Goal: Information Seeking & Learning: Learn about a topic

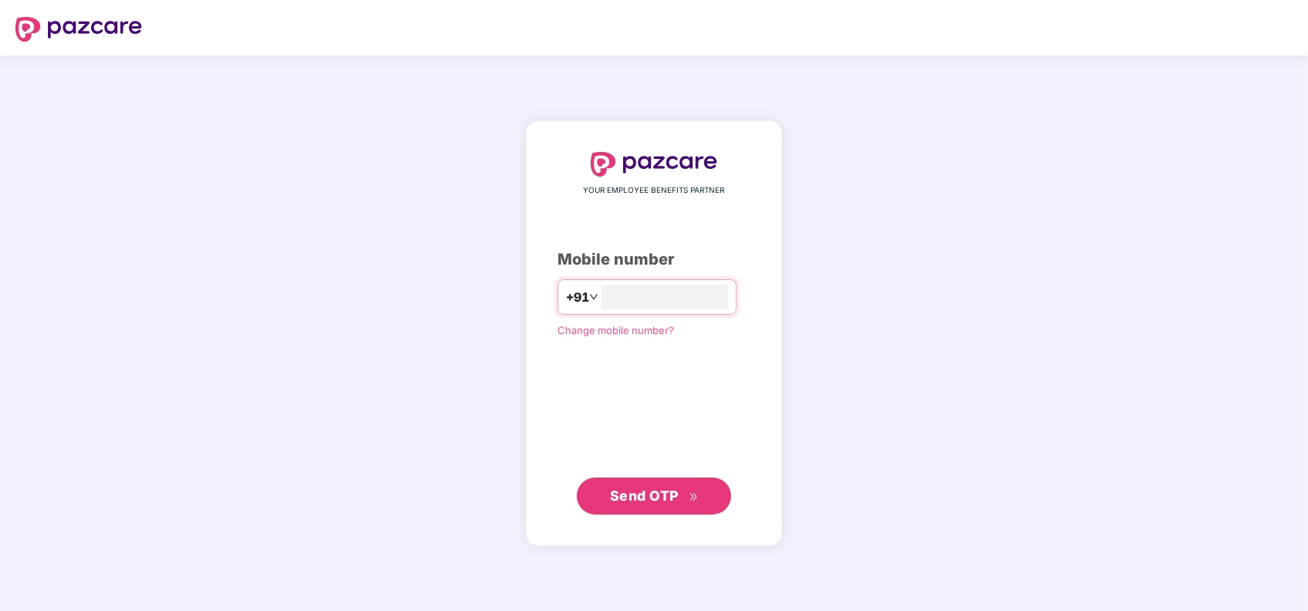
type input "**********"
click at [628, 491] on span "Send OTP" at bounding box center [644, 495] width 69 height 16
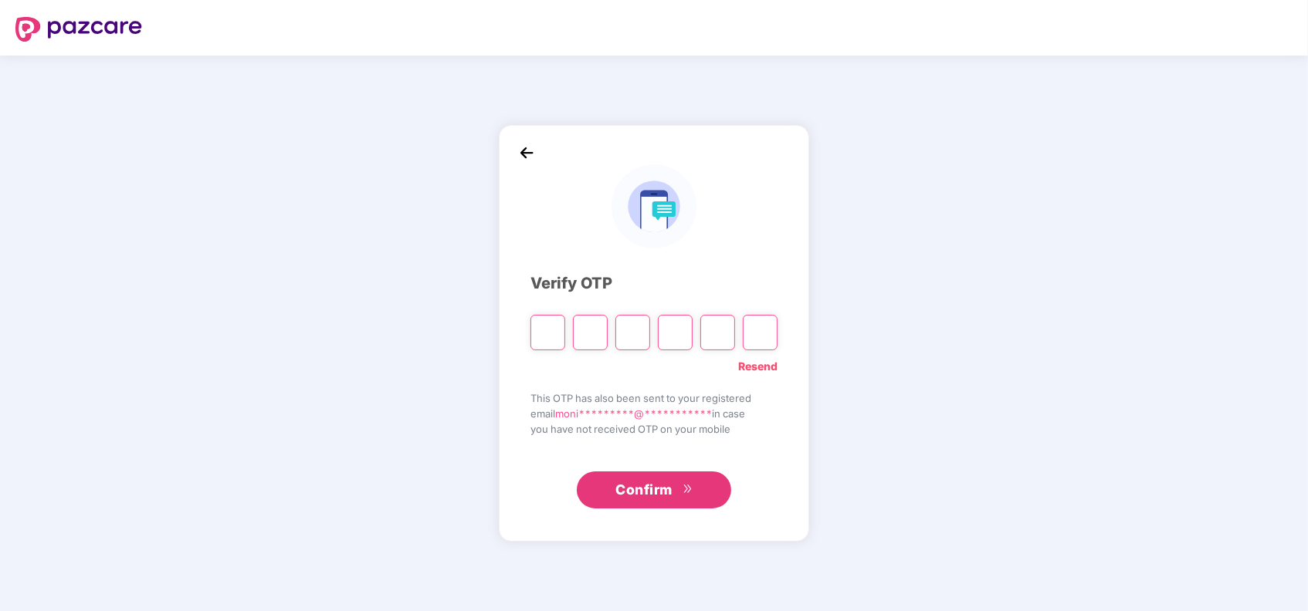
type input "*"
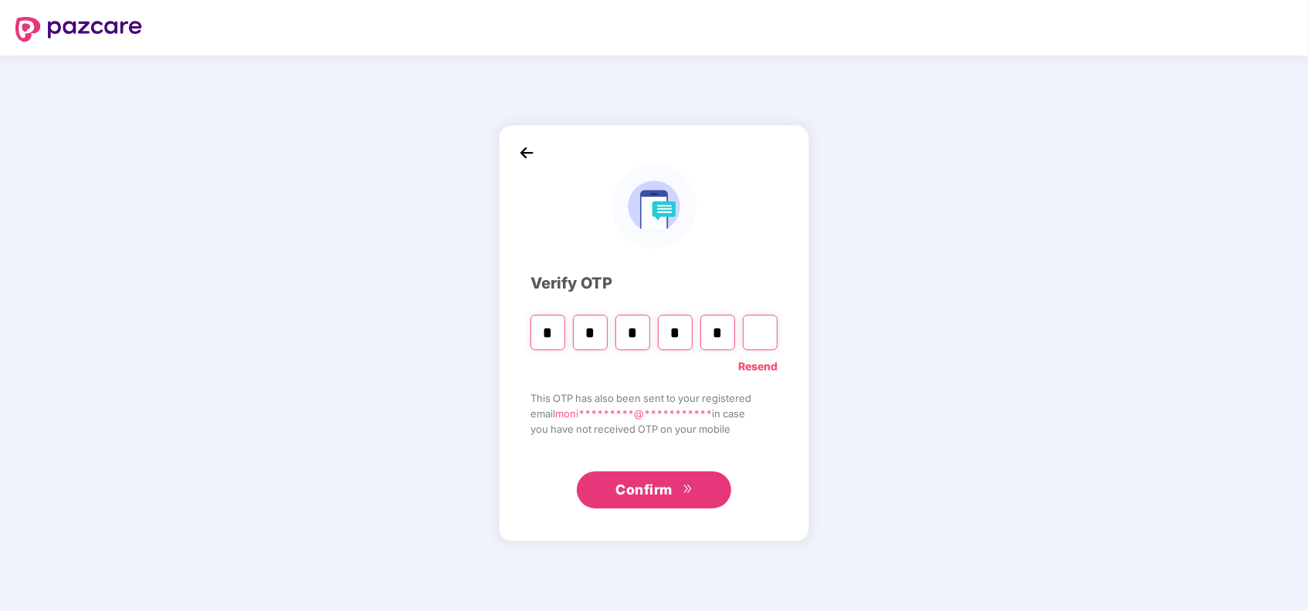
type input "*"
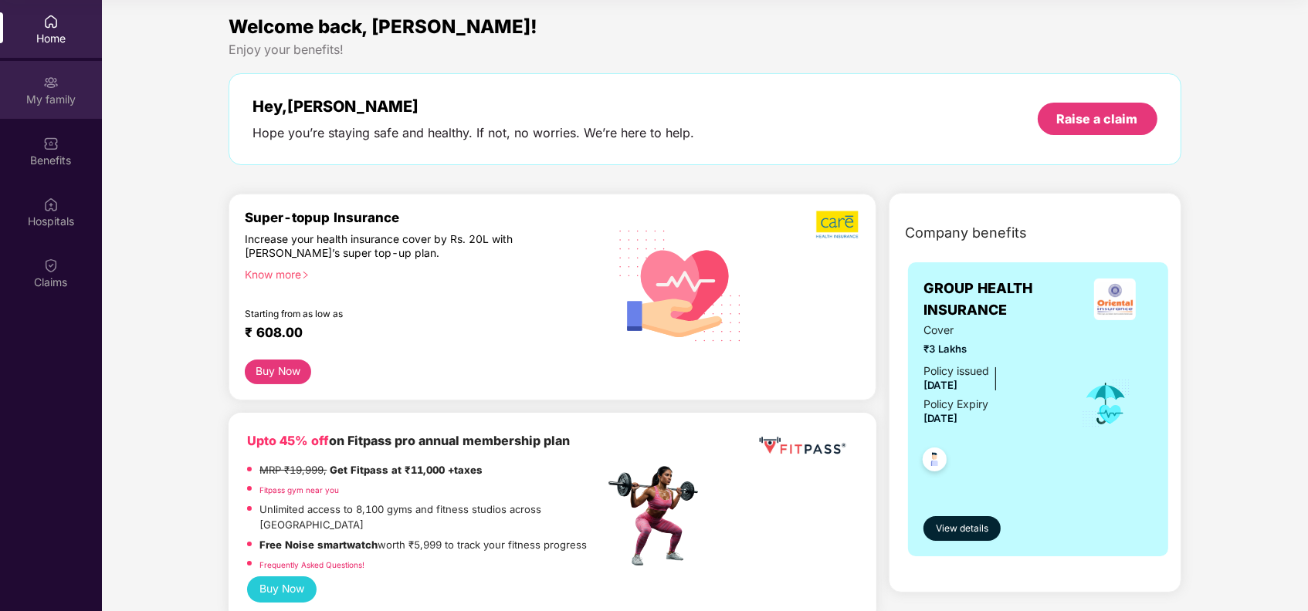
click at [56, 86] on img at bounding box center [50, 82] width 15 height 15
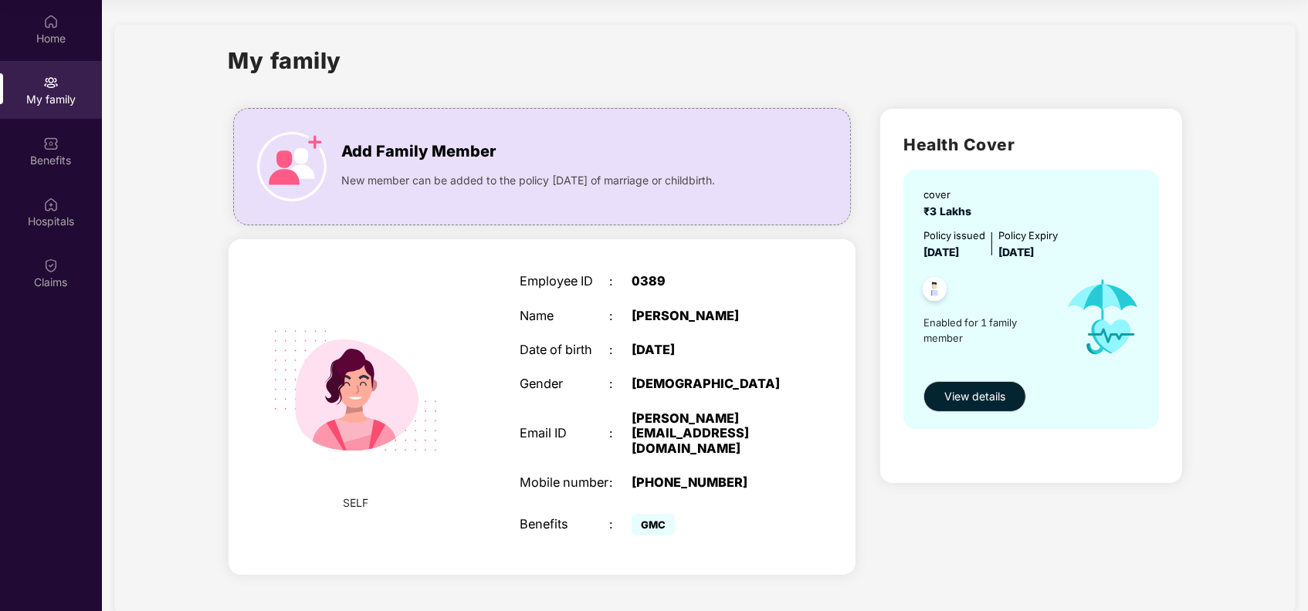
scroll to position [25, 0]
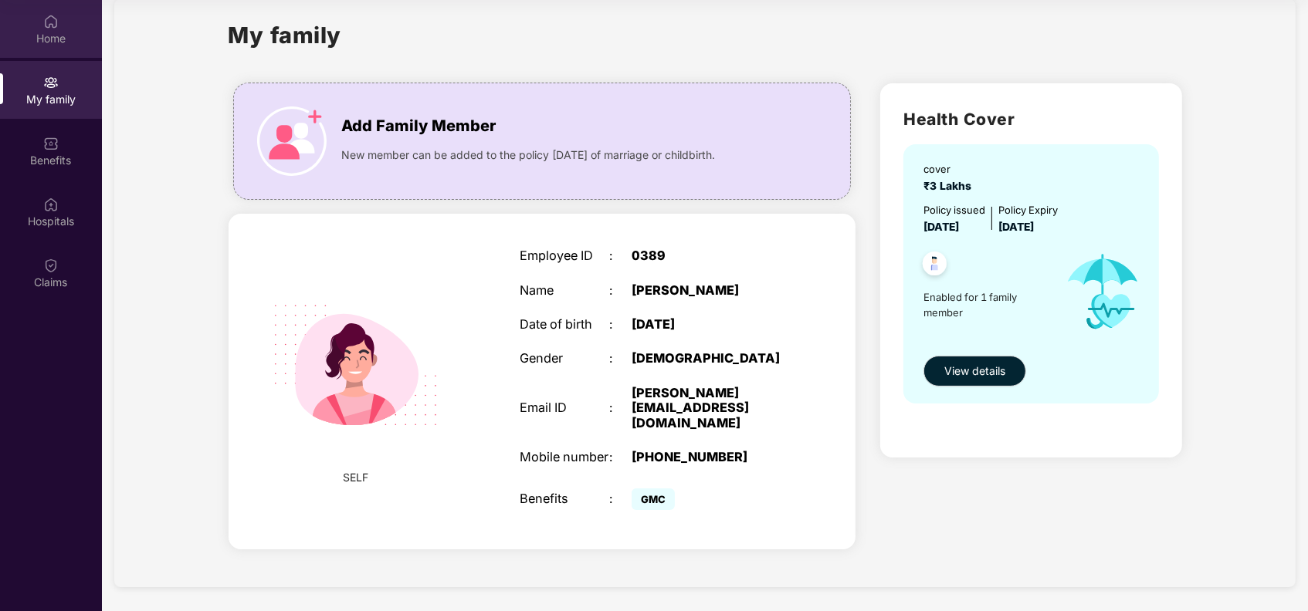
click at [63, 40] on div "Home" at bounding box center [51, 38] width 102 height 15
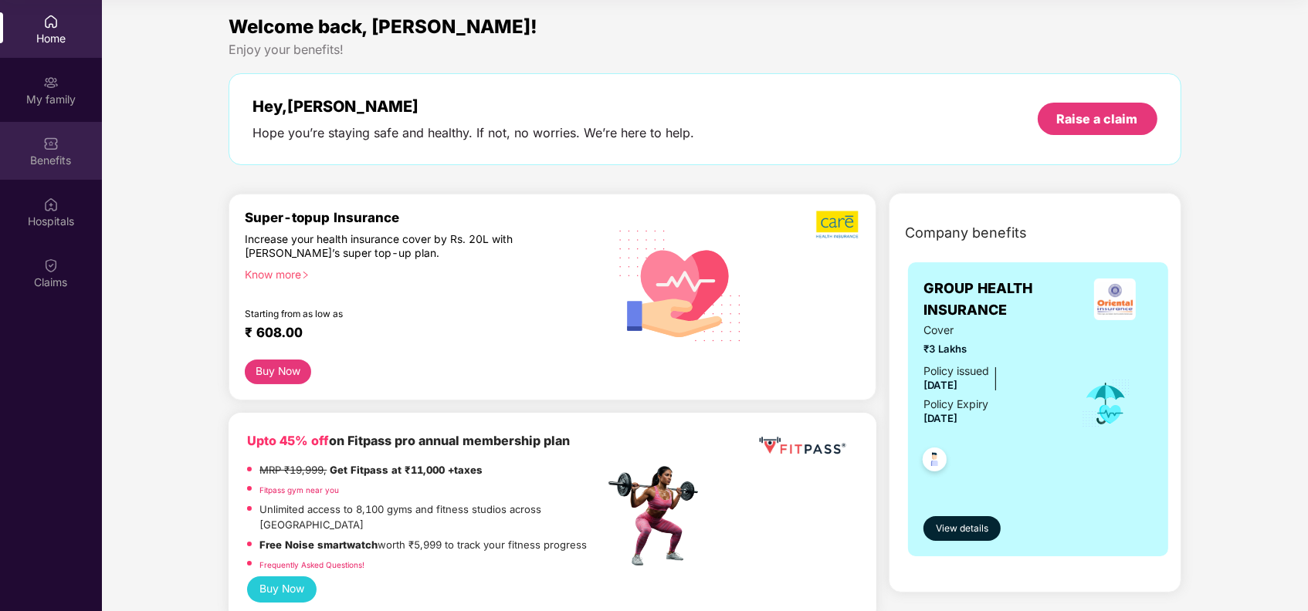
click at [51, 132] on div "Benefits" at bounding box center [51, 151] width 102 height 58
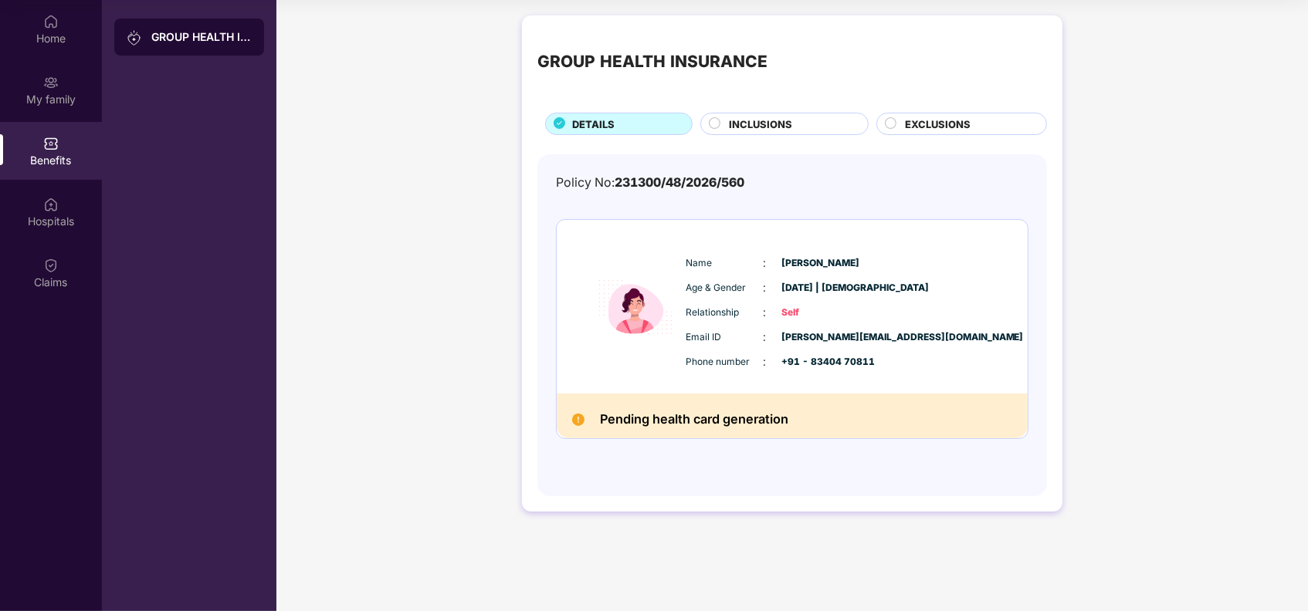
click at [773, 117] on span "INCLUSIONS" at bounding box center [760, 124] width 63 height 15
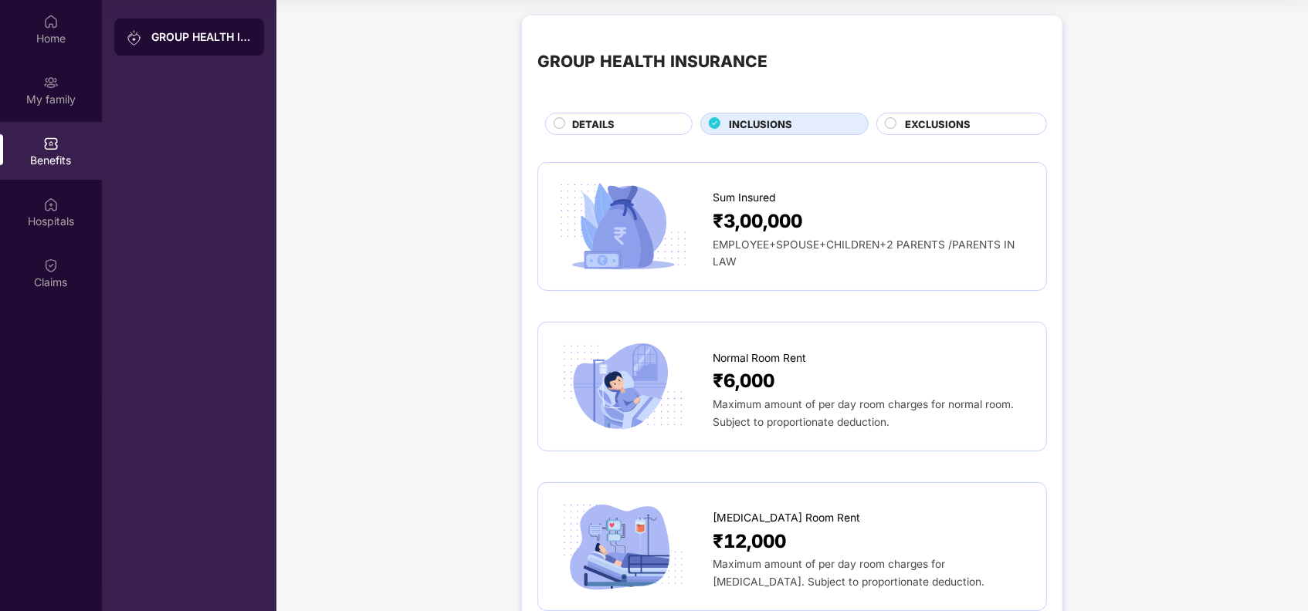
click at [922, 117] on span "EXCLUSIONS" at bounding box center [938, 124] width 66 height 15
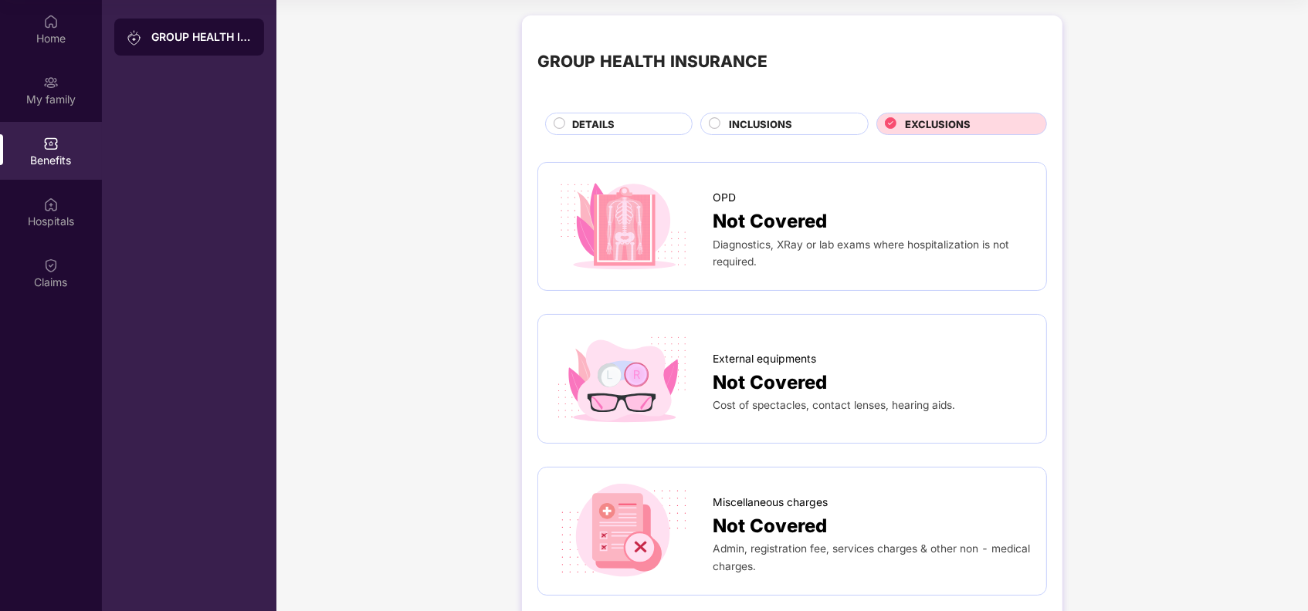
click at [594, 117] on span "DETAILS" at bounding box center [593, 124] width 42 height 15
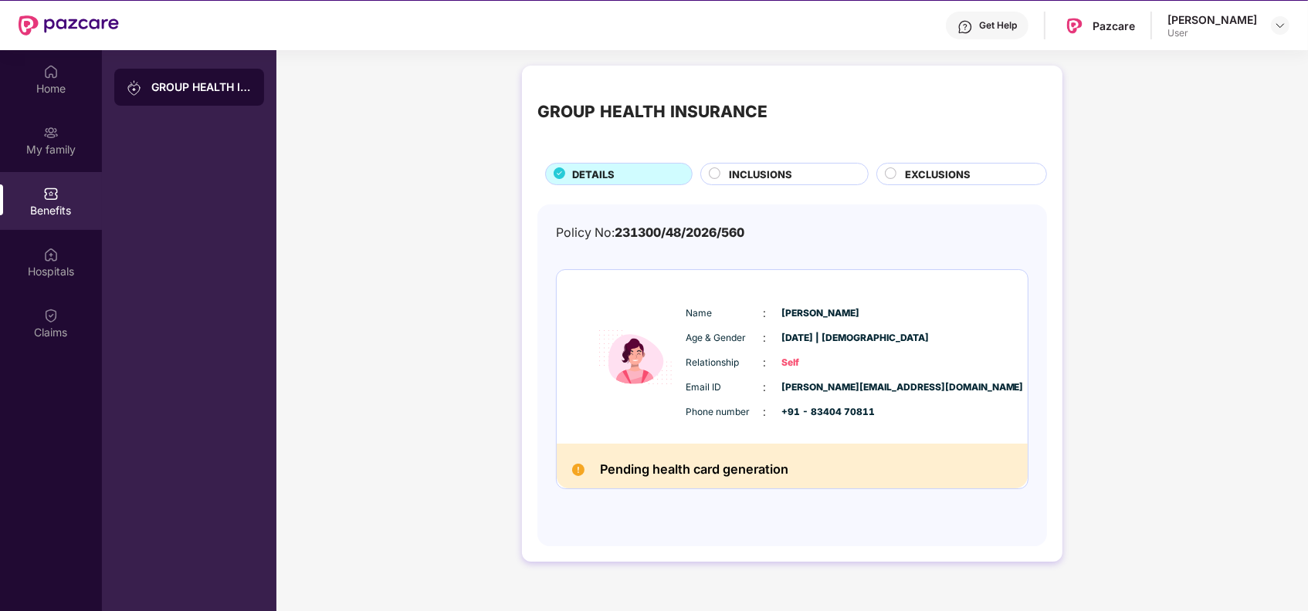
scroll to position [86, 0]
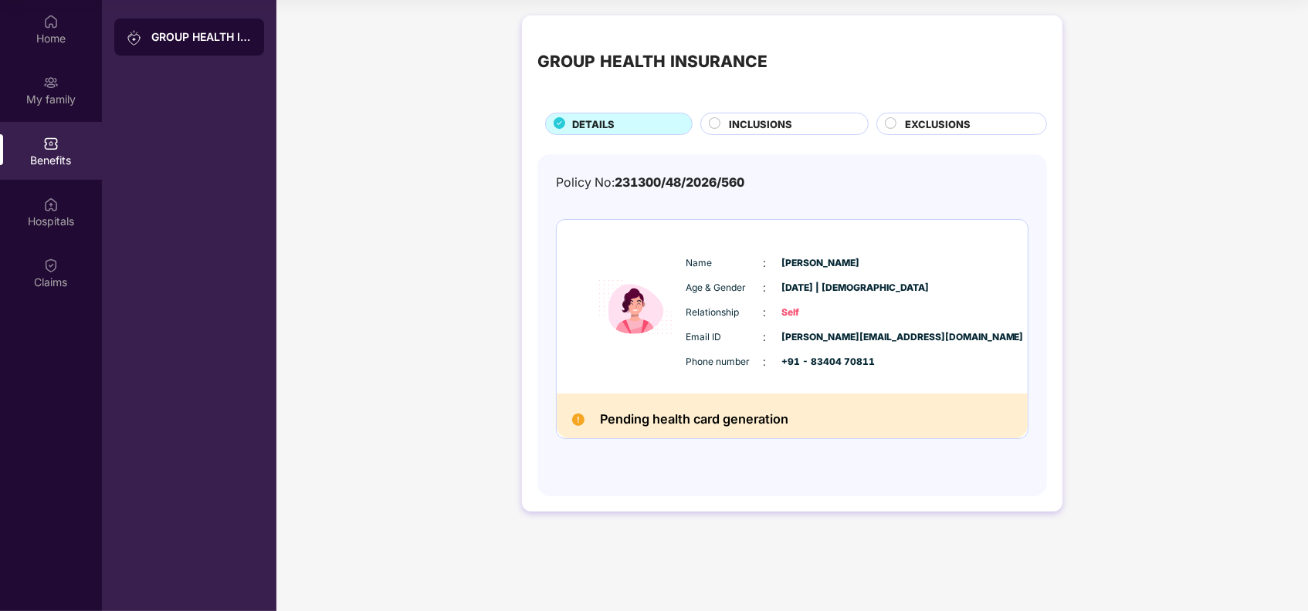
click at [161, 36] on div "GROUP HEALTH INSURANCE" at bounding box center [201, 36] width 100 height 15
click at [49, 14] on img at bounding box center [50, 21] width 15 height 15
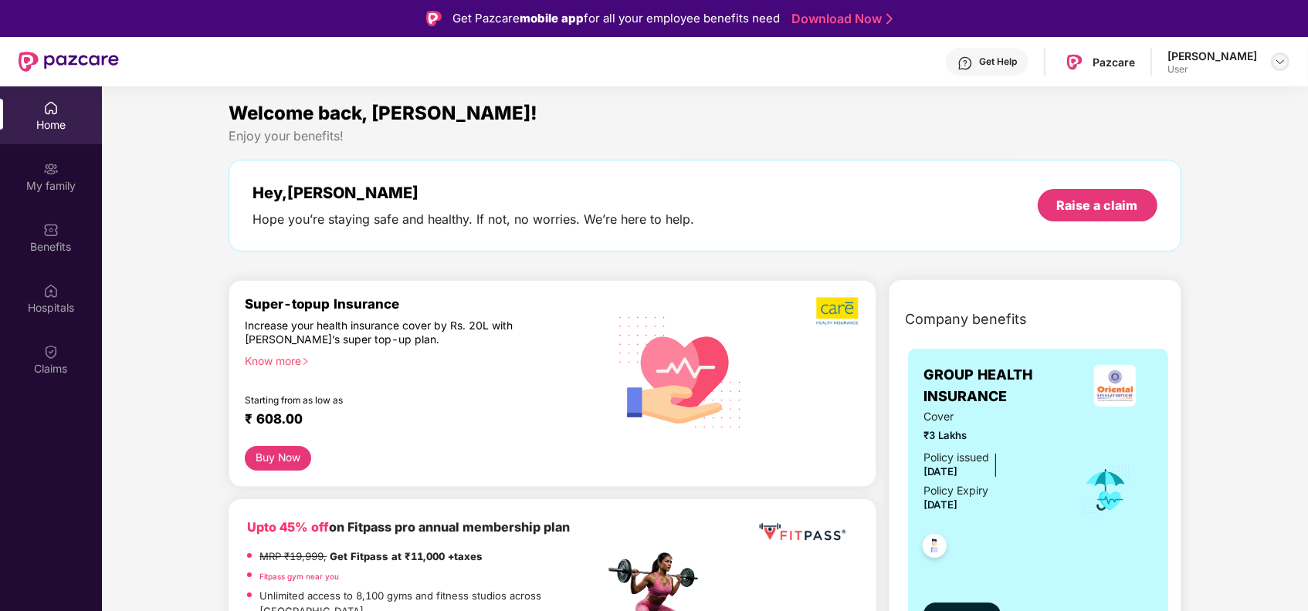
click at [1275, 66] on img at bounding box center [1280, 62] width 12 height 12
click at [1010, 126] on div "Welcome back, [PERSON_NAME]!" at bounding box center [704, 113] width 952 height 29
